Goal: Task Accomplishment & Management: Manage account settings

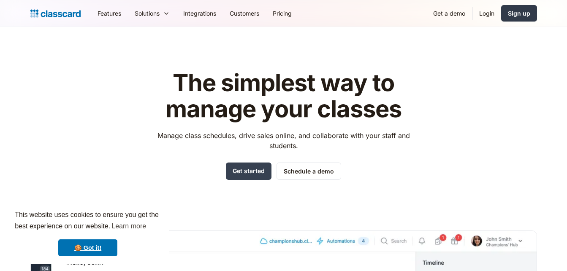
click at [522, 12] on div "Sign up" at bounding box center [519, 13] width 22 height 9
click at [488, 16] on link "Login" at bounding box center [487, 13] width 29 height 19
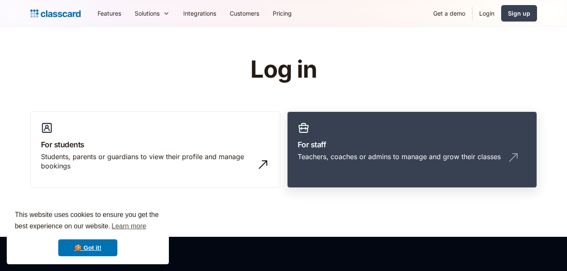
click at [389, 161] on div "Teachers, coaches or admins to manage and grow their classes" at bounding box center [412, 160] width 229 height 16
